Goal: Information Seeking & Learning: Find specific fact

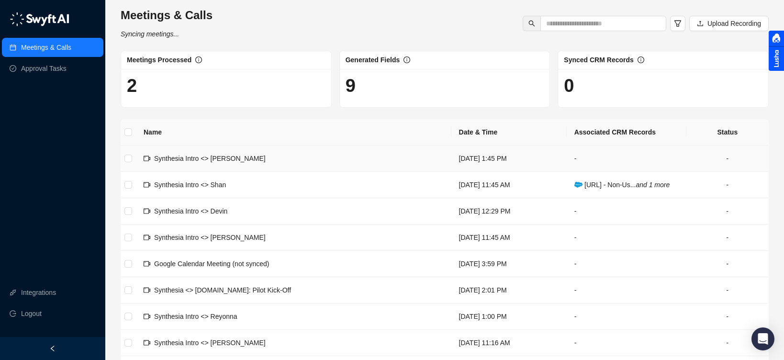
click at [179, 159] on span "Synthesia Intro <> [PERSON_NAME]" at bounding box center [210, 159] width 112 height 8
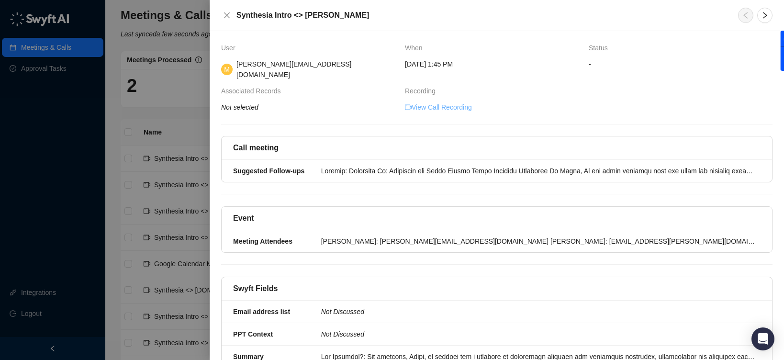
click at [435, 102] on link "View Call Recording" at bounding box center [438, 107] width 67 height 11
click at [226, 12] on icon "close" at bounding box center [227, 15] width 8 height 8
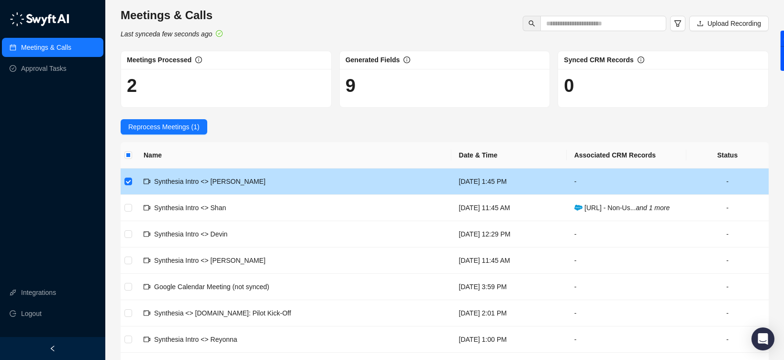
click at [269, 183] on td "Synthesia Intro <> [PERSON_NAME]" at bounding box center [293, 182] width 315 height 26
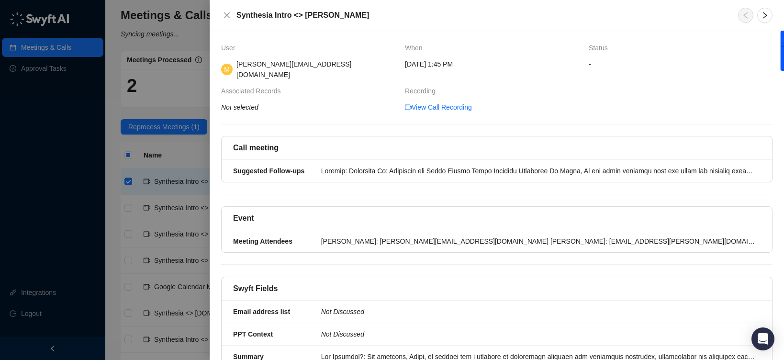
click at [194, 156] on div at bounding box center [392, 180] width 784 height 360
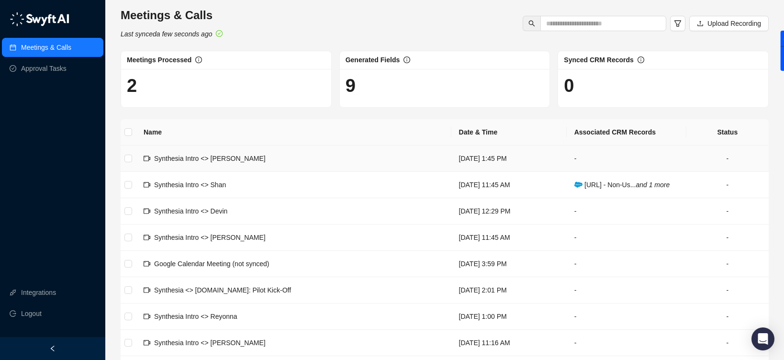
click at [207, 162] on div "Synthesia Intro <> [PERSON_NAME]" at bounding box center [210, 158] width 112 height 11
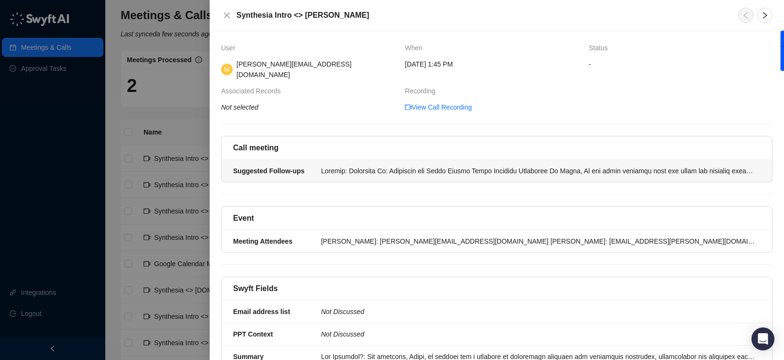
click at [460, 166] on div at bounding box center [538, 171] width 434 height 11
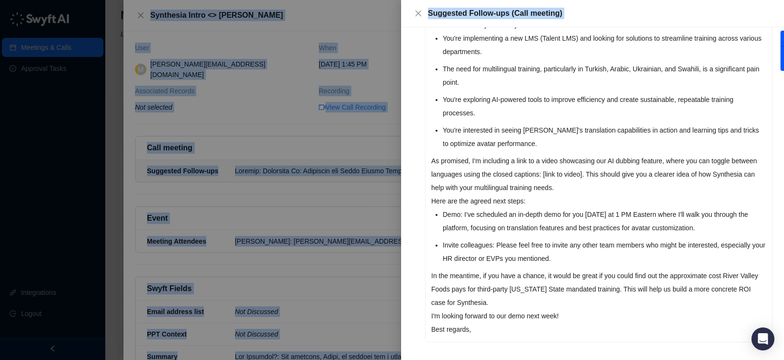
scroll to position [172, 0]
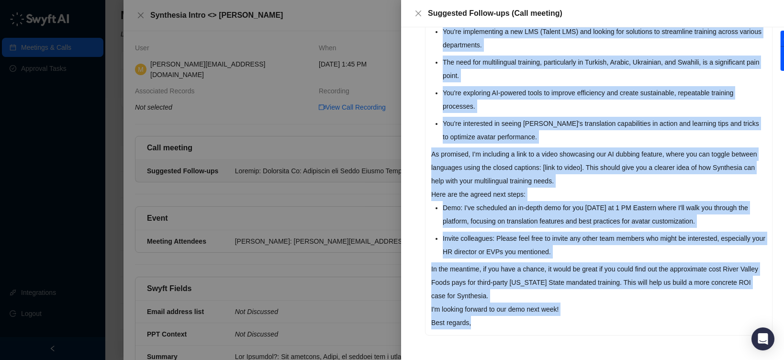
drag, startPoint x: 432, startPoint y: 137, endPoint x: 631, endPoint y: 316, distance: 267.9
click at [631, 316] on div "Subject: Following Up: Synthesia for River Valley Foods Training Solutions Hi […" at bounding box center [599, 137] width 347 height 396
copy div "Hi [PERSON_NAME], It was great speaking with you [DATE] and learning more about…"
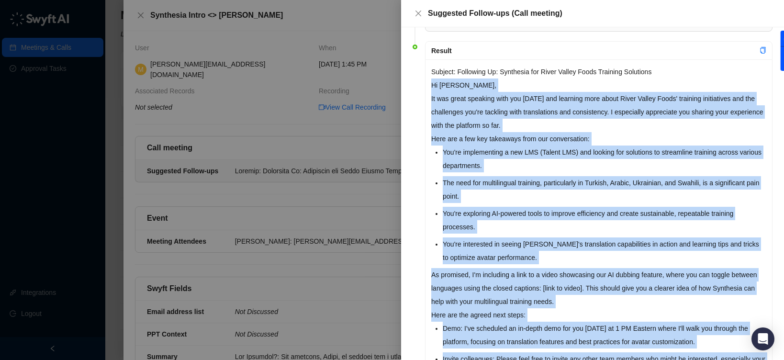
scroll to position [0, 0]
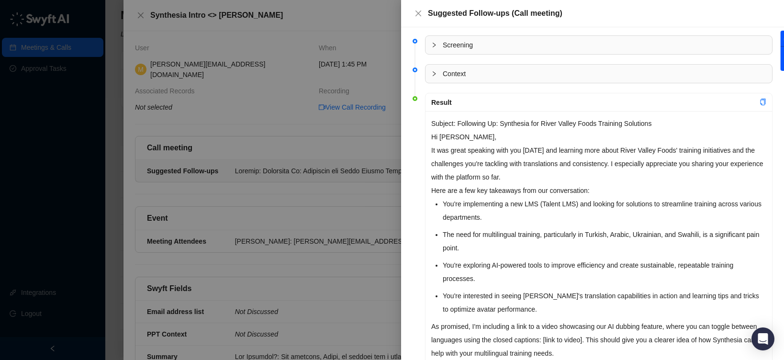
drag, startPoint x: 501, startPoint y: 127, endPoint x: 475, endPoint y: 126, distance: 25.4
click at [501, 127] on p "Subject: Following Up: Synthesia for River Valley Foods Training Solutions" at bounding box center [598, 123] width 335 height 13
drag, startPoint x: 503, startPoint y: 124, endPoint x: 661, endPoint y: 124, distance: 158.5
click at [661, 124] on p "Subject: Following Up: Synthesia for River Valley Foods Training Solutions" at bounding box center [598, 123] width 335 height 13
copy p "Synthesia for River Valley Foods Training Solutions"
